Goal: Check status: Check status

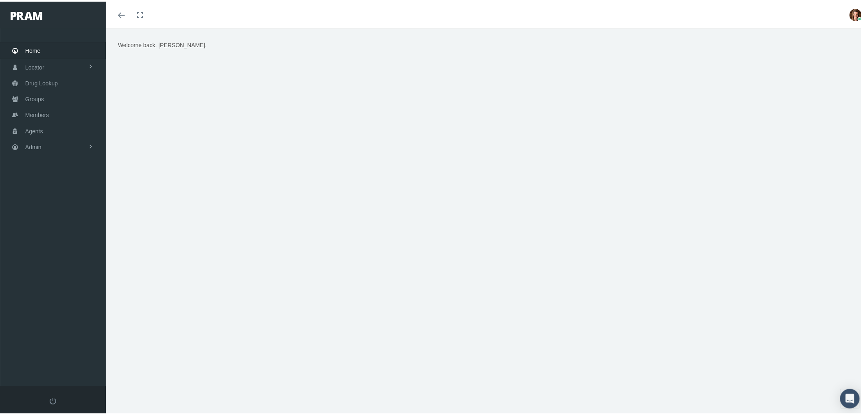
click at [50, 149] on link "Admin" at bounding box center [53, 145] width 106 height 16
click at [59, 235] on span "Compensations" at bounding box center [52, 239] width 39 height 14
click at [60, 249] on span "Compensation Summary" at bounding box center [63, 255] width 63 height 14
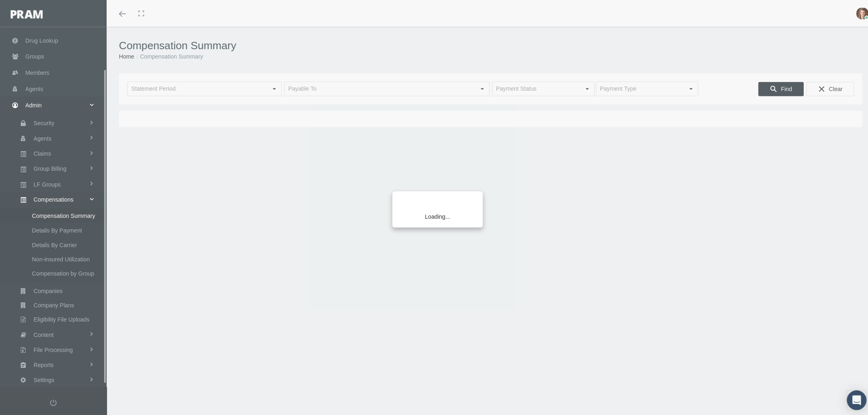
scroll to position [51, 0]
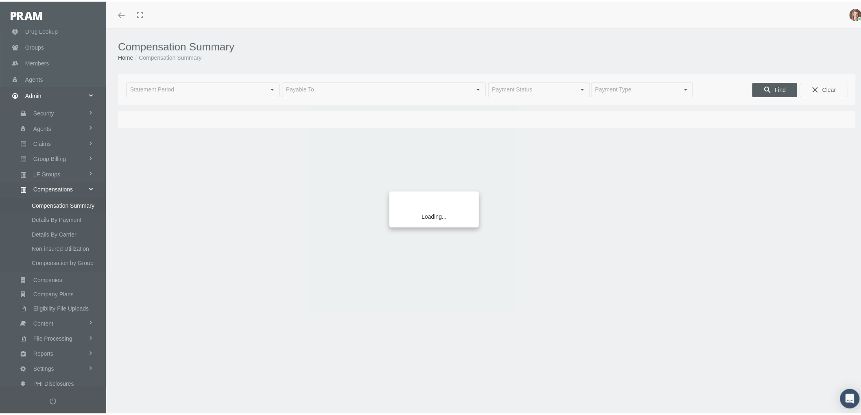
type input "August 2025"
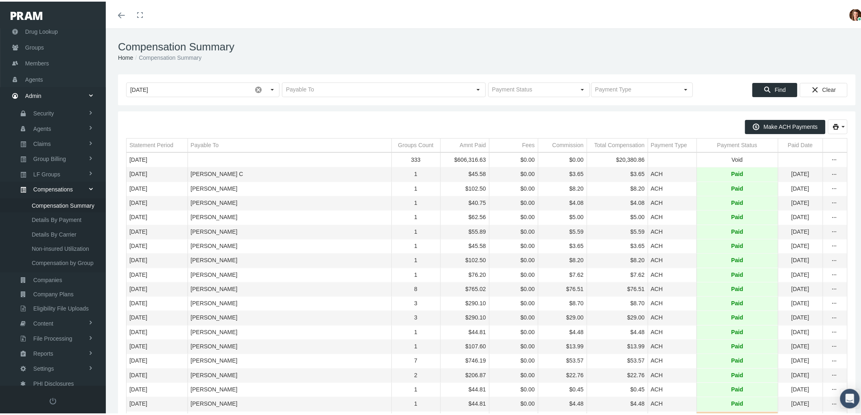
click at [717, 144] on div "Payment Status" at bounding box center [737, 144] width 40 height 8
click at [717, 144] on div "Payment Status" at bounding box center [733, 144] width 40 height 8
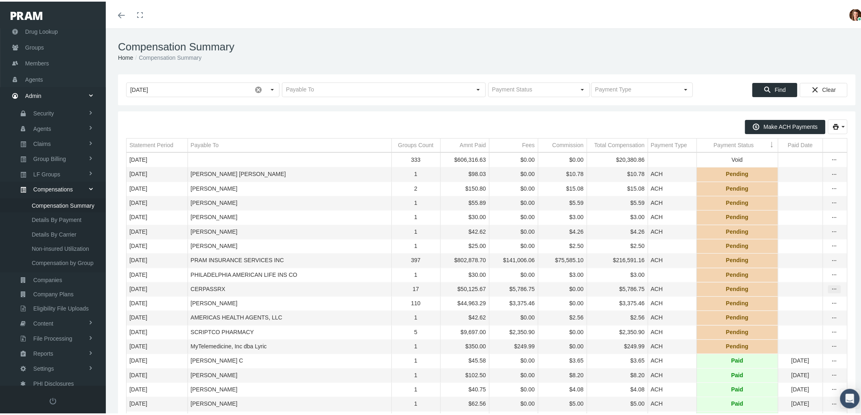
click at [832, 292] on div "more" at bounding box center [834, 287] width 12 height 7
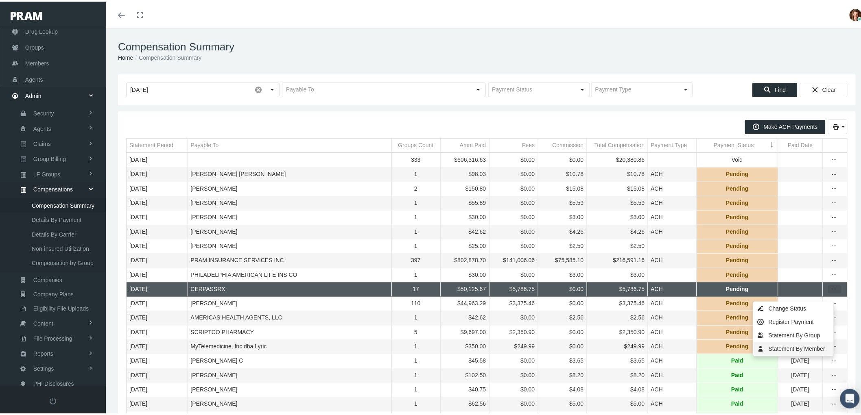
click at [786, 347] on div "Statement By Member" at bounding box center [793, 347] width 80 height 13
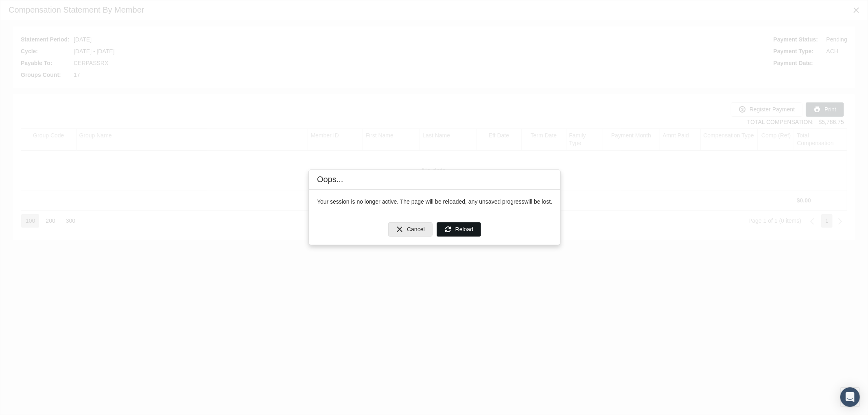
click at [451, 233] on div "Reload" at bounding box center [459, 229] width 44 height 13
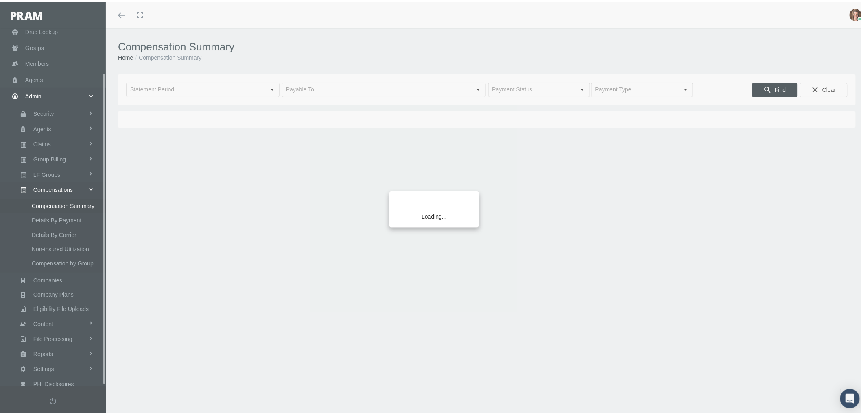
scroll to position [51, 0]
type input "August 2025"
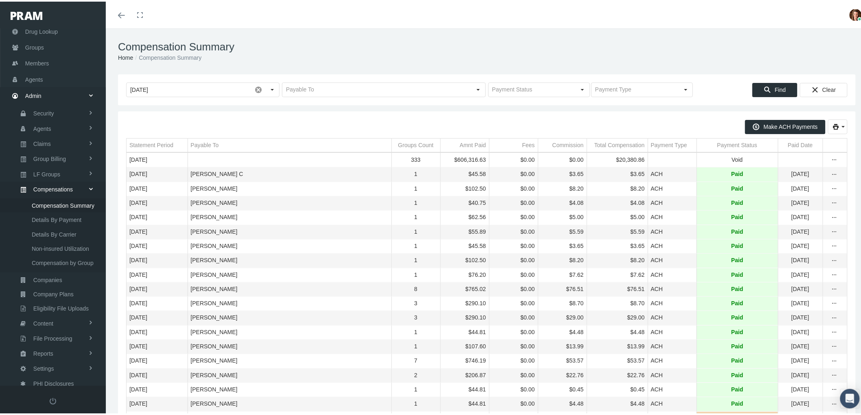
click at [717, 144] on div "Payment Status" at bounding box center [737, 144] width 40 height 8
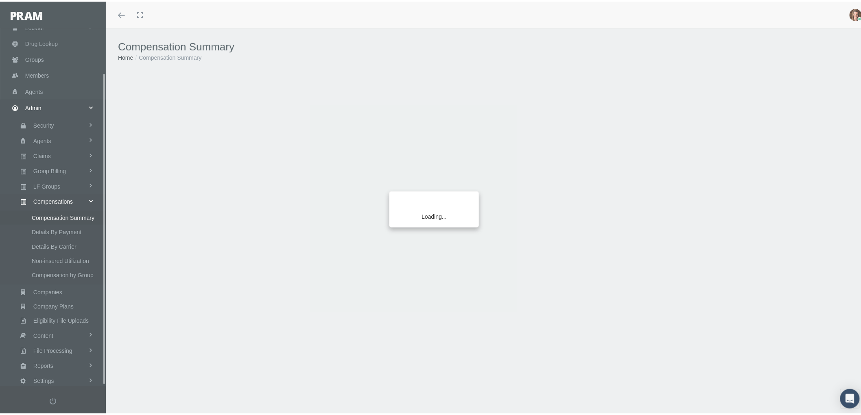
scroll to position [51, 0]
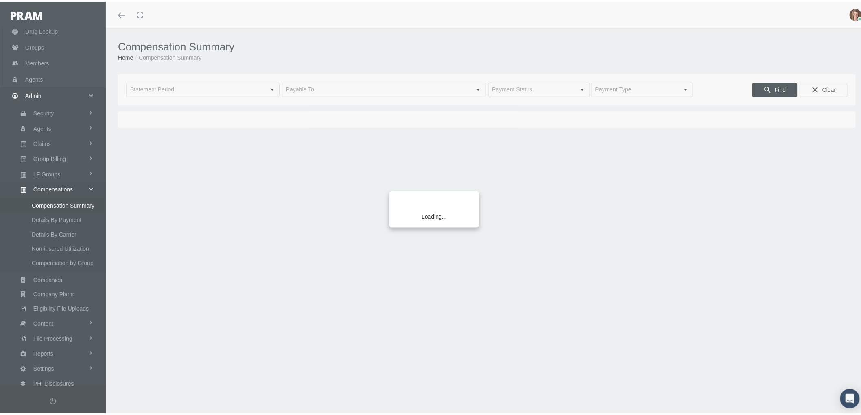
type input "[DATE]"
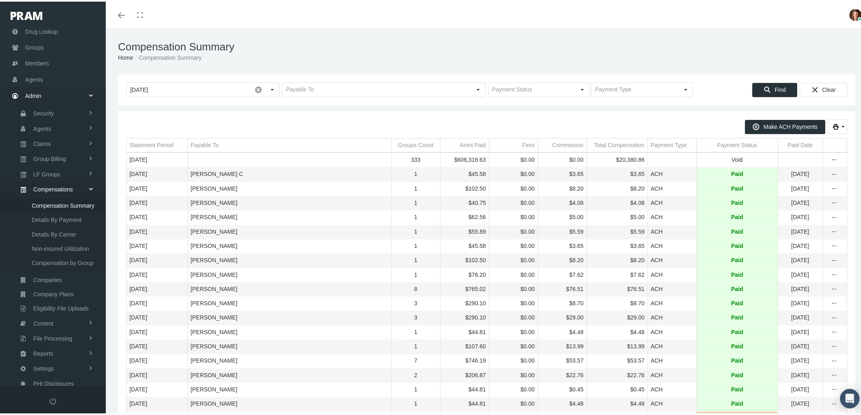
click at [720, 143] on div "Payment Status" at bounding box center [737, 144] width 40 height 8
click at [720, 143] on div "Payment Status" at bounding box center [733, 144] width 40 height 8
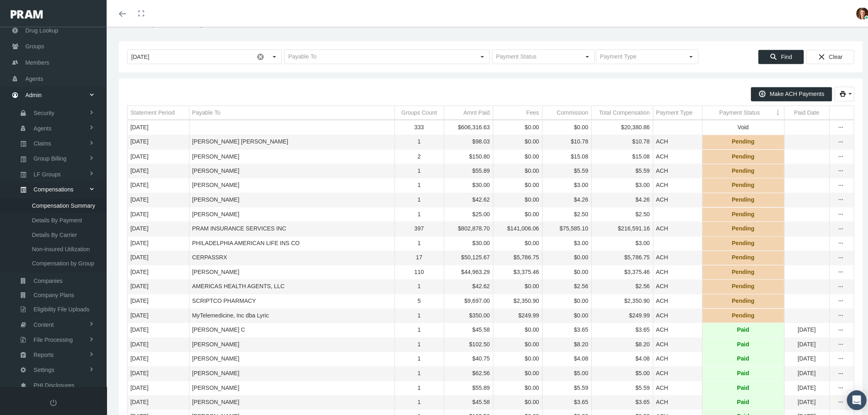
scroll to position [45, 0]
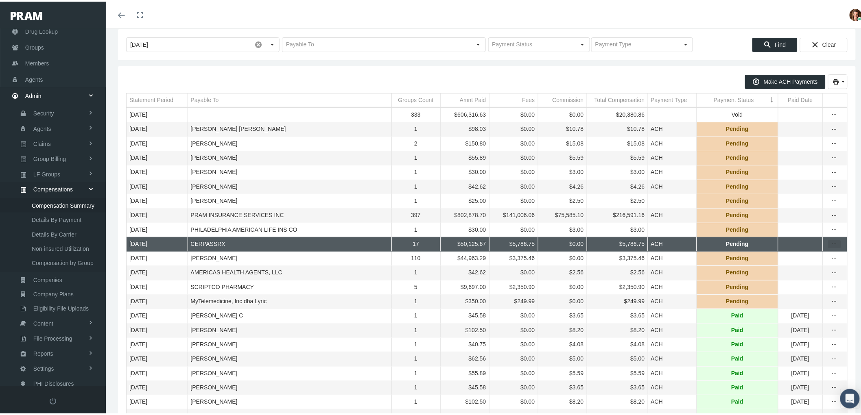
click at [830, 246] on icon "more" at bounding box center [833, 242] width 7 height 7
click at [806, 302] on div "Statement By Member" at bounding box center [793, 302] width 80 height 13
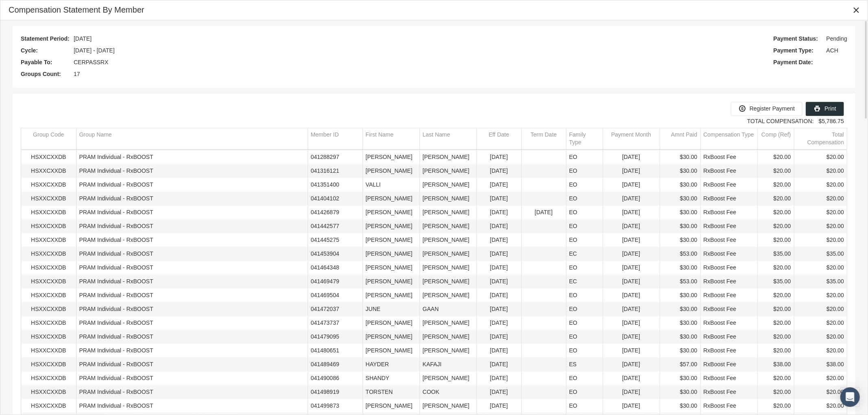
scroll to position [0, 0]
click at [832, 109] on span "Print" at bounding box center [830, 109] width 12 height 7
click at [856, 11] on icon "Close" at bounding box center [855, 10] width 7 height 7
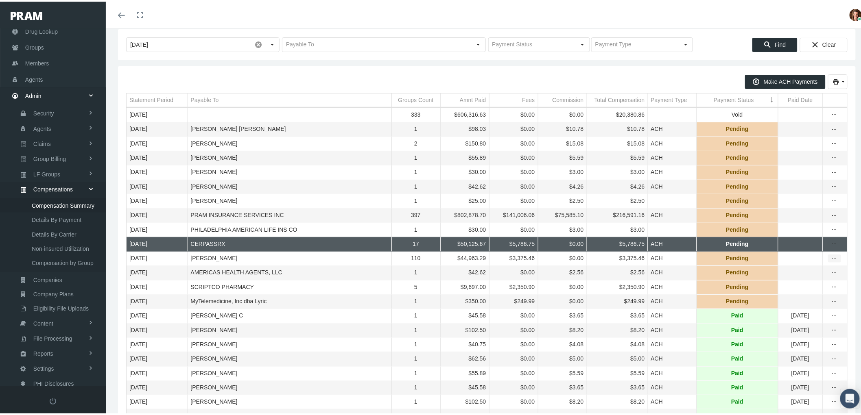
click at [830, 261] on icon "more" at bounding box center [833, 256] width 7 height 7
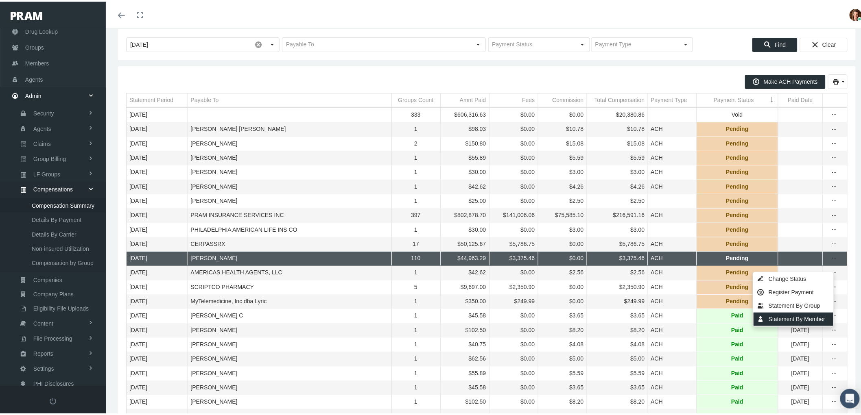
click at [782, 319] on div "Statement By Member" at bounding box center [793, 317] width 80 height 13
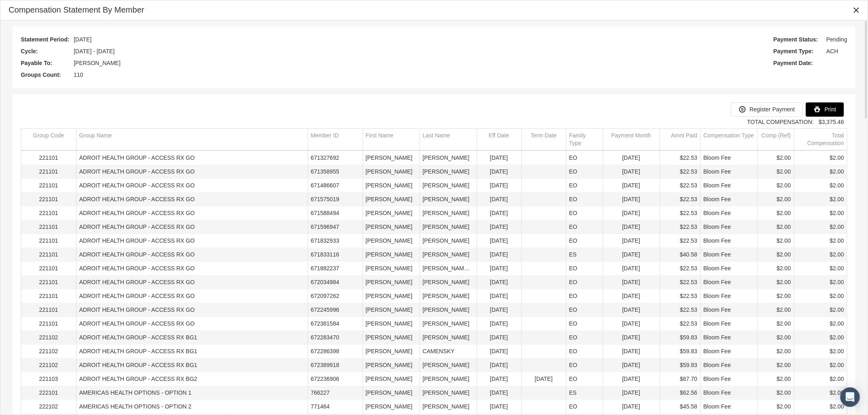
click at [820, 110] on div "Print" at bounding box center [824, 109] width 37 height 13
